Goal: Information Seeking & Learning: Learn about a topic

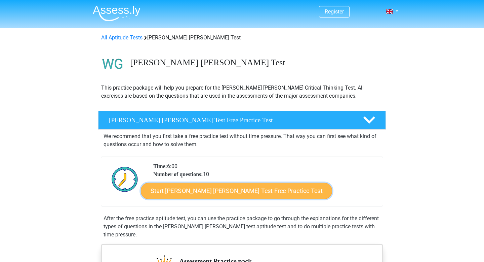
click at [170, 192] on link "Start Watson Glaser Test Free Practice Test" at bounding box center [236, 191] width 191 height 16
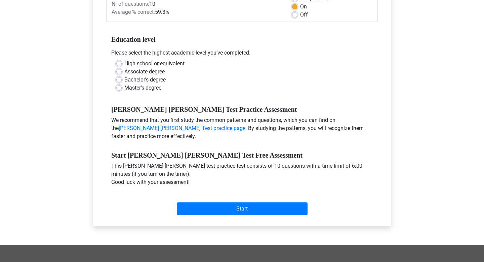
scroll to position [118, 0]
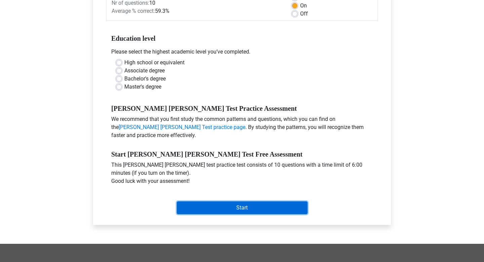
click at [191, 201] on input "Start" at bounding box center [242, 207] width 131 height 13
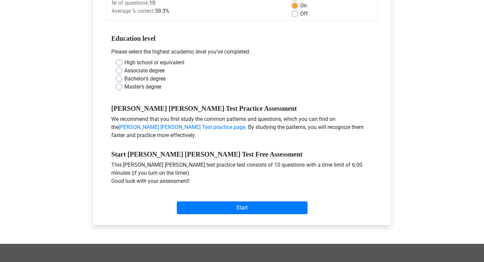
click at [177, 67] on div "Associate degree" at bounding box center [242, 71] width 252 height 8
click at [156, 75] on label "Bachelor's degree" at bounding box center [144, 79] width 41 height 8
click at [122, 75] on input "Bachelor's degree" at bounding box center [118, 78] width 5 height 7
radio input "true"
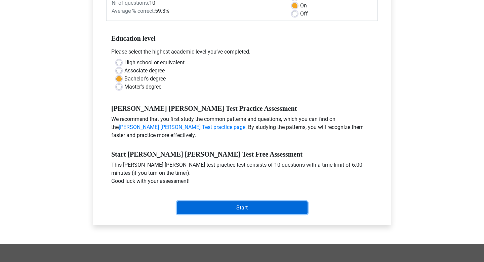
click at [186, 201] on input "Start" at bounding box center [242, 207] width 131 height 13
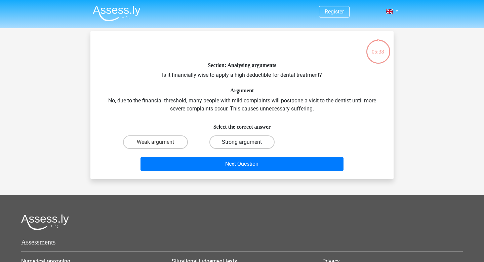
click at [225, 143] on label "Strong argument" at bounding box center [242, 141] width 65 height 13
click at [242, 143] on input "Strong argument" at bounding box center [244, 144] width 4 height 4
radio input "true"
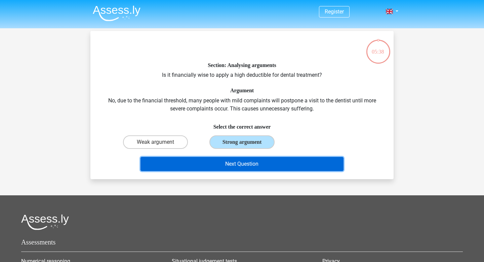
click at [234, 162] on button "Next Question" at bounding box center [242, 164] width 203 height 14
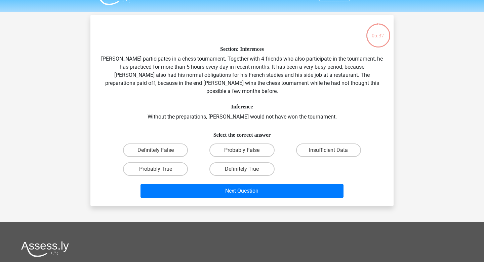
scroll to position [31, 0]
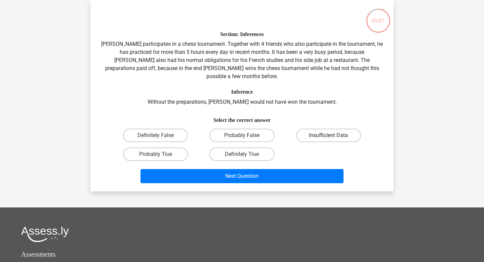
click at [315, 128] on label "Insufficient Data" at bounding box center [328, 134] width 65 height 13
click at [329, 135] on input "Insufficient Data" at bounding box center [331, 137] width 4 height 4
radio input "true"
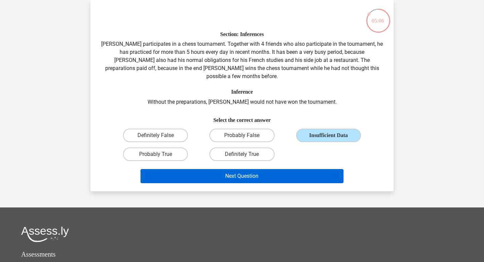
click at [300, 163] on div "Next Question" at bounding box center [242, 174] width 282 height 22
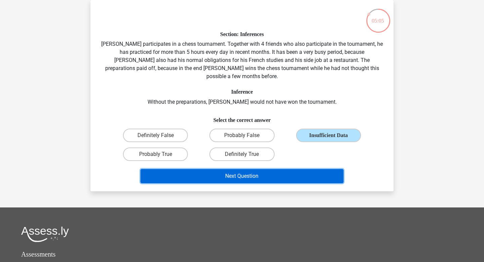
click at [303, 173] on button "Next Question" at bounding box center [242, 176] width 203 height 14
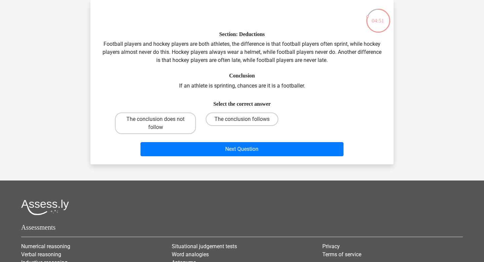
click at [245, 112] on div "The conclusion follows" at bounding box center [242, 123] width 86 height 27
click at [162, 131] on label "The conclusion does not follow" at bounding box center [155, 123] width 81 height 22
click at [160, 123] on input "The conclusion does not follow" at bounding box center [158, 121] width 4 height 4
radio input "true"
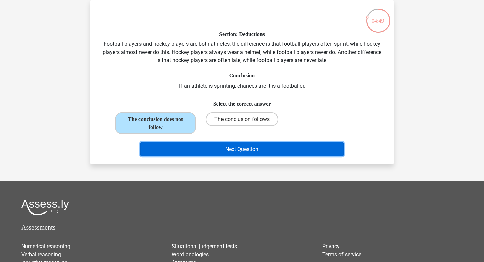
click at [178, 150] on button "Next Question" at bounding box center [242, 149] width 203 height 14
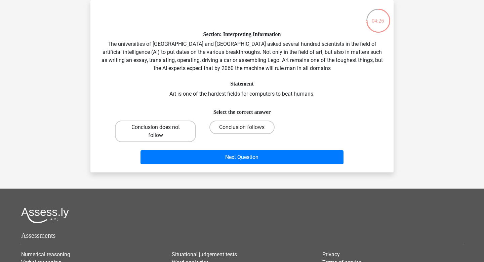
click at [184, 129] on label "Conclusion does not follow" at bounding box center [155, 131] width 81 height 22
click at [160, 129] on input "Conclusion does not follow" at bounding box center [158, 129] width 4 height 4
radio input "true"
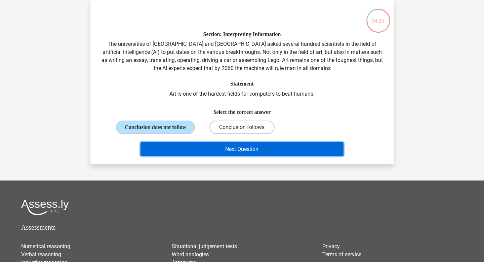
click at [197, 156] on button "Next Question" at bounding box center [242, 149] width 203 height 14
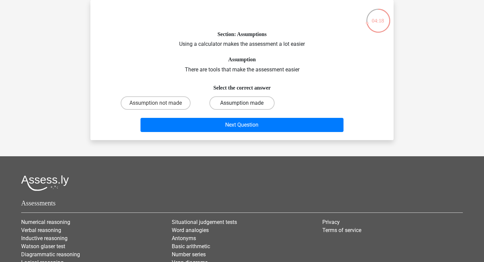
click at [259, 101] on label "Assumption made" at bounding box center [242, 102] width 65 height 13
click at [247, 103] on input "Assumption made" at bounding box center [244, 105] width 4 height 4
radio input "true"
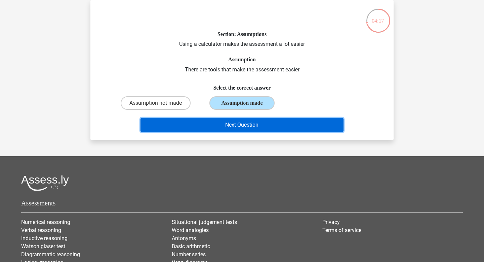
click at [261, 123] on button "Next Question" at bounding box center [242, 125] width 203 height 14
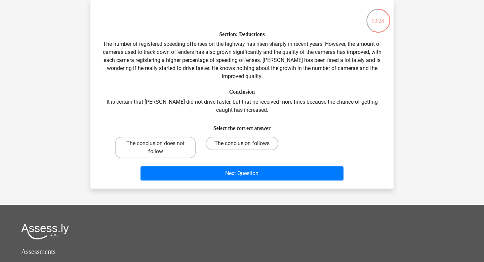
click at [260, 137] on label "The conclusion follows" at bounding box center [242, 143] width 73 height 13
click at [247, 143] on input "The conclusion follows" at bounding box center [244, 145] width 4 height 4
radio input "true"
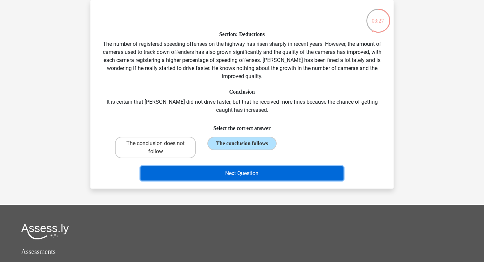
click at [260, 173] on button "Next Question" at bounding box center [242, 173] width 203 height 14
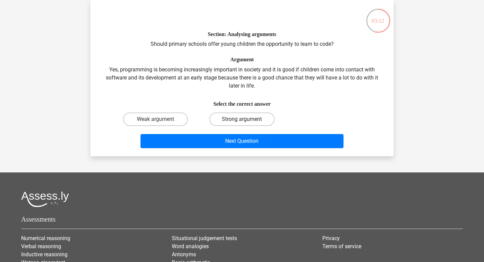
click at [257, 124] on label "Strong argument" at bounding box center [242, 118] width 65 height 13
click at [247, 123] on input "Strong argument" at bounding box center [244, 121] width 4 height 4
radio input "true"
click at [175, 114] on label "Weak argument" at bounding box center [155, 118] width 65 height 13
click at [160, 119] on input "Weak argument" at bounding box center [158, 121] width 4 height 4
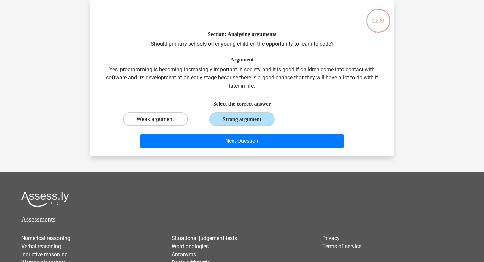
radio input "true"
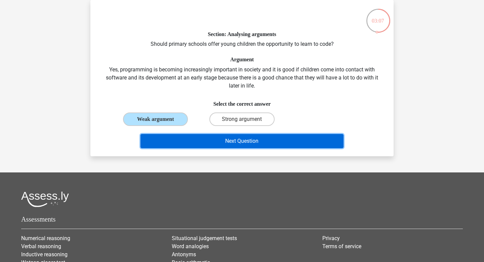
click at [186, 138] on button "Next Question" at bounding box center [242, 141] width 203 height 14
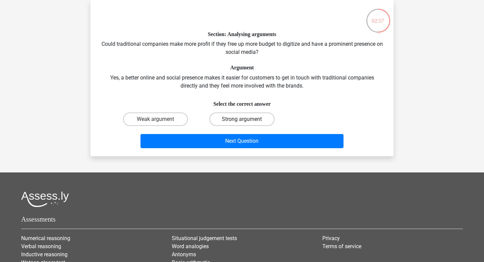
click at [234, 121] on label "Strong argument" at bounding box center [242, 118] width 65 height 13
click at [242, 121] on input "Strong argument" at bounding box center [244, 121] width 4 height 4
radio input "true"
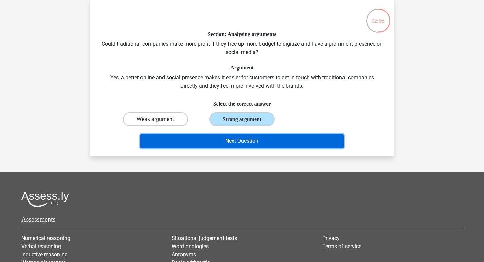
click at [234, 136] on button "Next Question" at bounding box center [242, 141] width 203 height 14
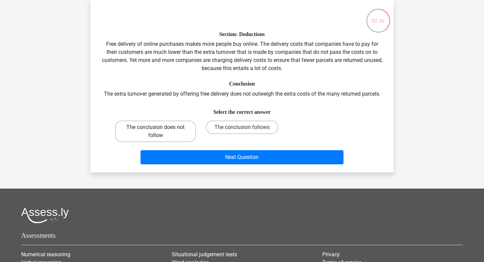
click at [180, 124] on label "The conclusion does not follow" at bounding box center [155, 131] width 81 height 22
click at [160, 127] on input "The conclusion does not follow" at bounding box center [158, 129] width 4 height 4
radio input "true"
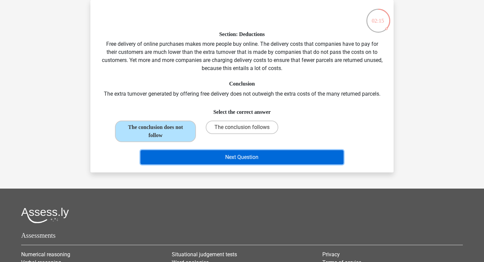
click at [188, 158] on button "Next Question" at bounding box center [242, 157] width 203 height 14
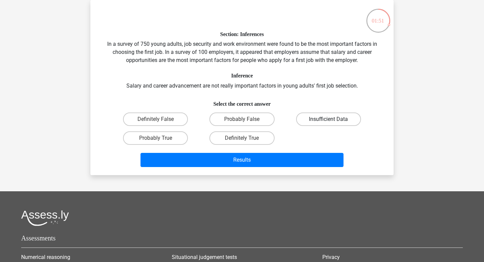
click at [303, 116] on label "Insufficient Data" at bounding box center [328, 118] width 65 height 13
click at [329, 119] on input "Insufficient Data" at bounding box center [331, 121] width 4 height 4
radio input "true"
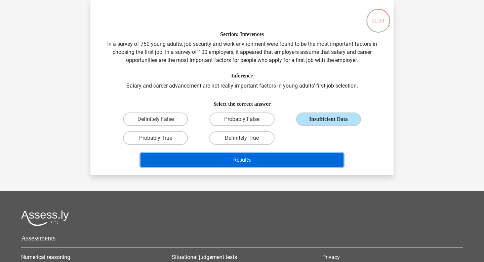
click at [201, 163] on button "Results" at bounding box center [242, 160] width 203 height 14
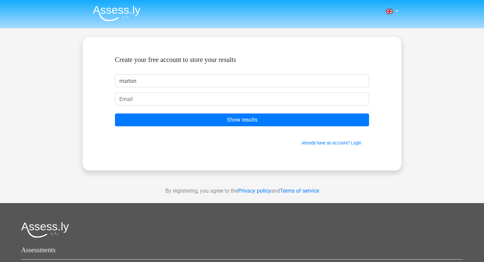
type input "marton"
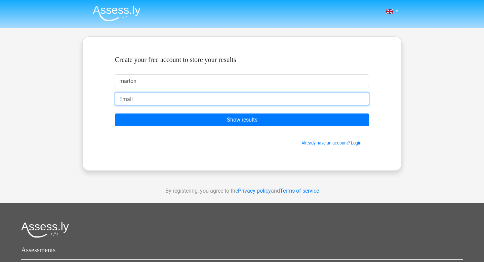
click at [173, 103] on input "email" at bounding box center [242, 98] width 254 height 13
type input "[PERSON_NAME][EMAIL_ADDRESS][DOMAIN_NAME]"
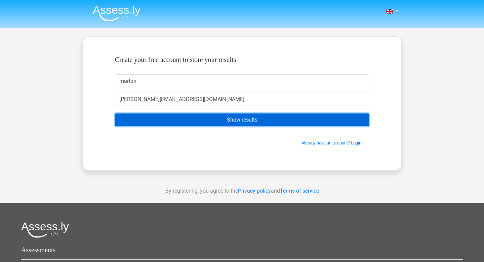
click at [186, 122] on input "Show results" at bounding box center [242, 119] width 254 height 13
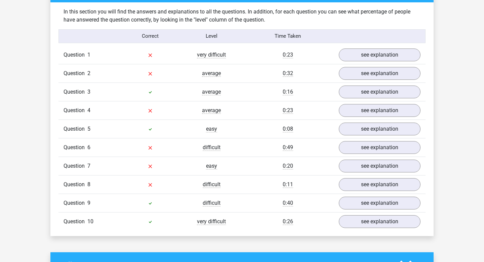
scroll to position [525, 0]
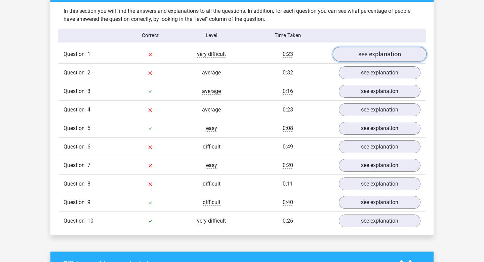
click at [365, 51] on link "see explanation" at bounding box center [380, 54] width 94 height 15
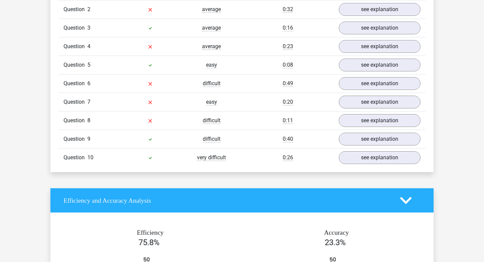
scroll to position [768, 0]
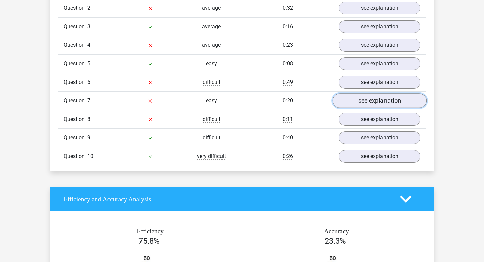
click at [376, 99] on link "see explanation" at bounding box center [380, 101] width 94 height 15
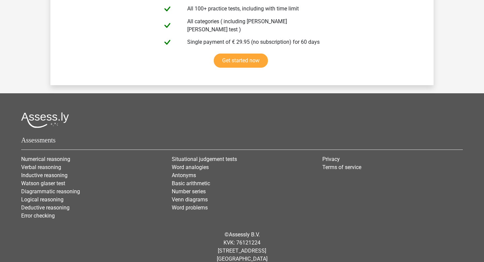
scroll to position [1720, 0]
